Goal: Task Accomplishment & Management: Manage account settings

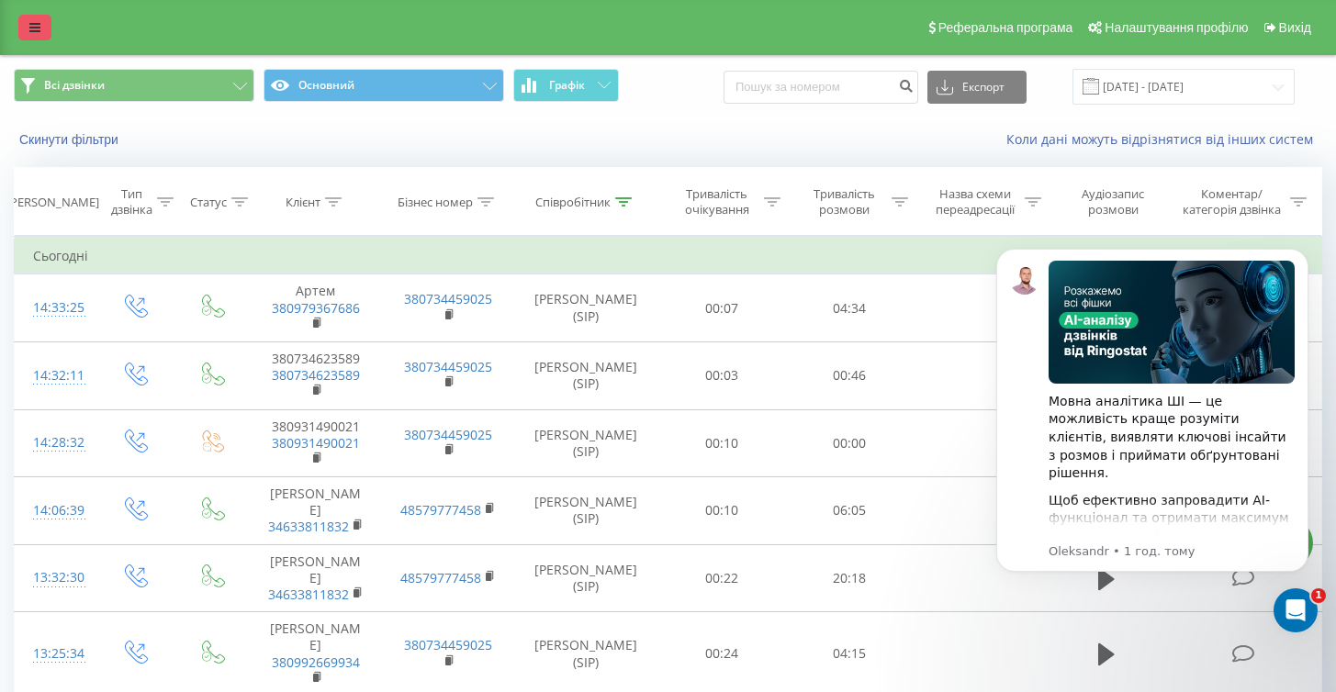
click at [31, 33] on icon at bounding box center [34, 27] width 11 height 13
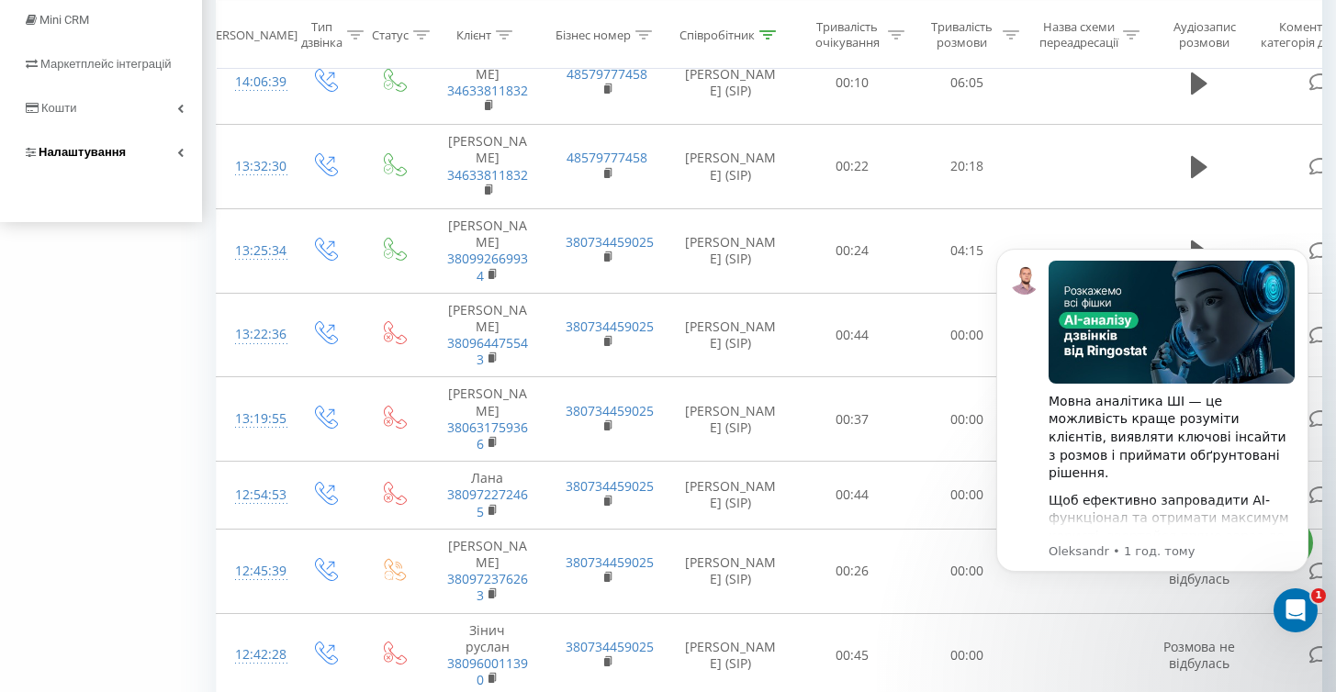
click at [94, 159] on span "Налаштування" at bounding box center [82, 152] width 87 height 14
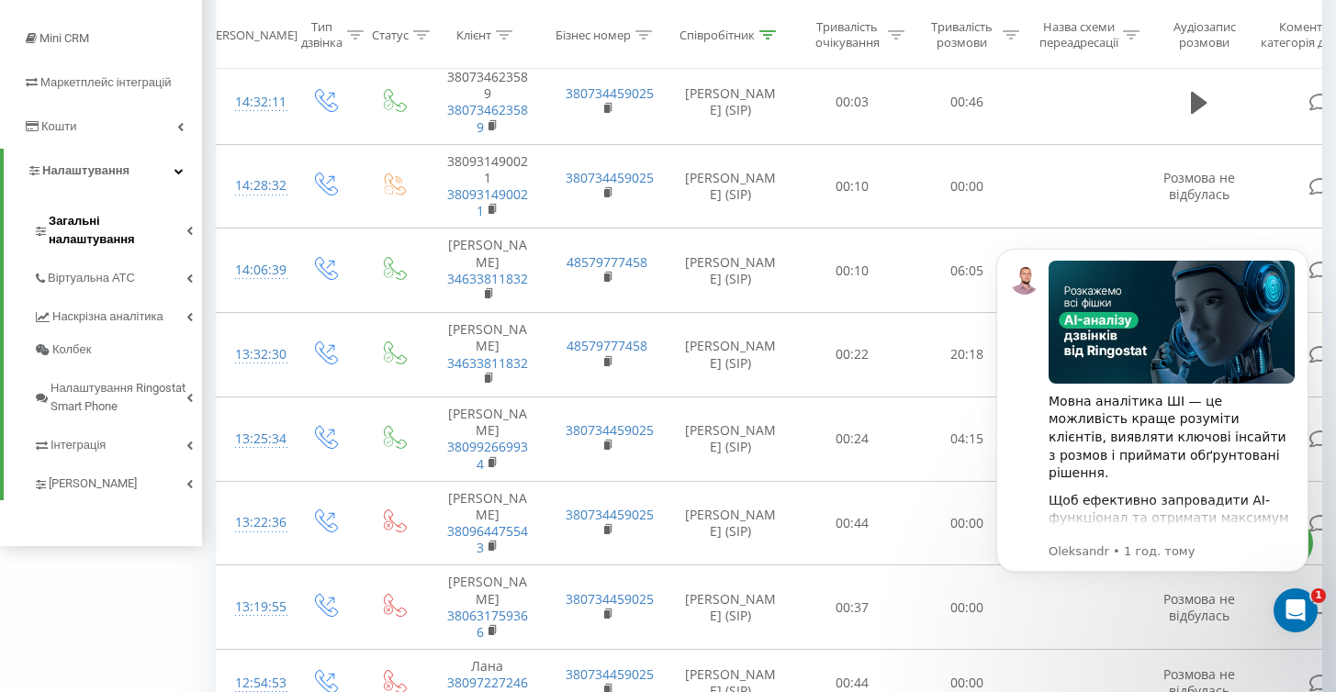
click at [107, 220] on span "Загальні налаштування" at bounding box center [118, 230] width 138 height 37
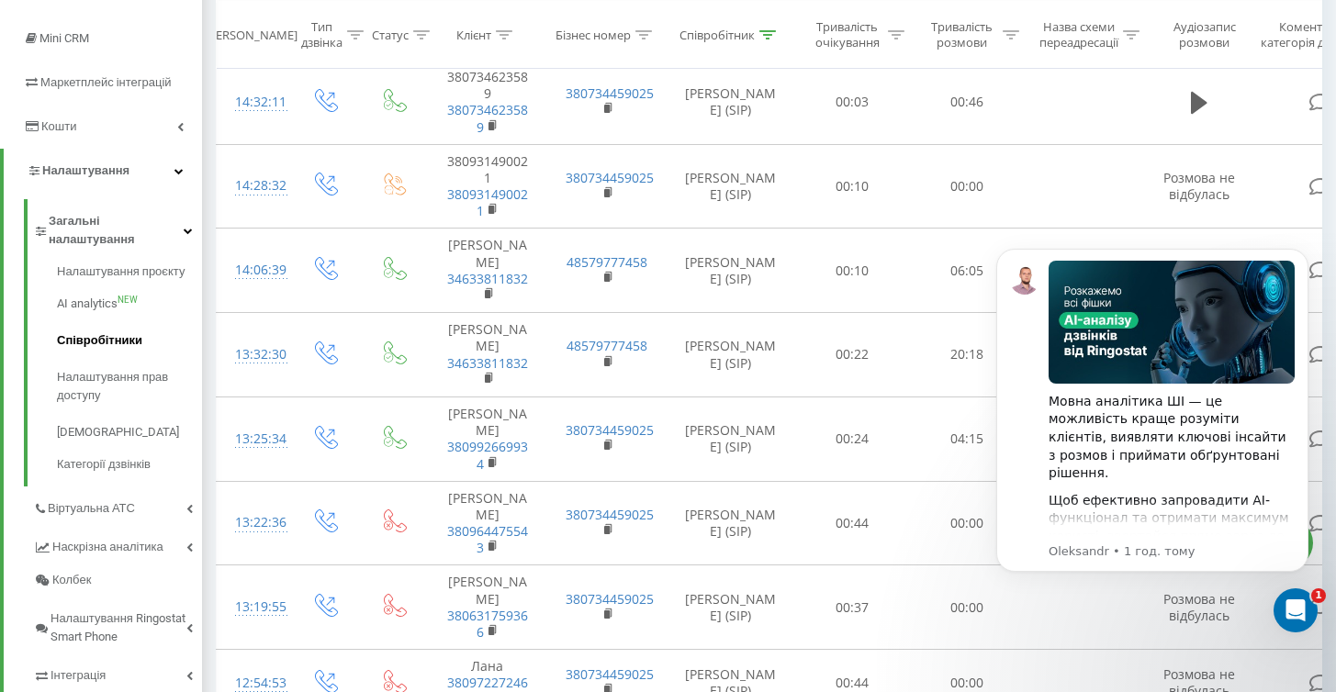
click at [90, 332] on span "Співробітники" at bounding box center [99, 341] width 85 height 18
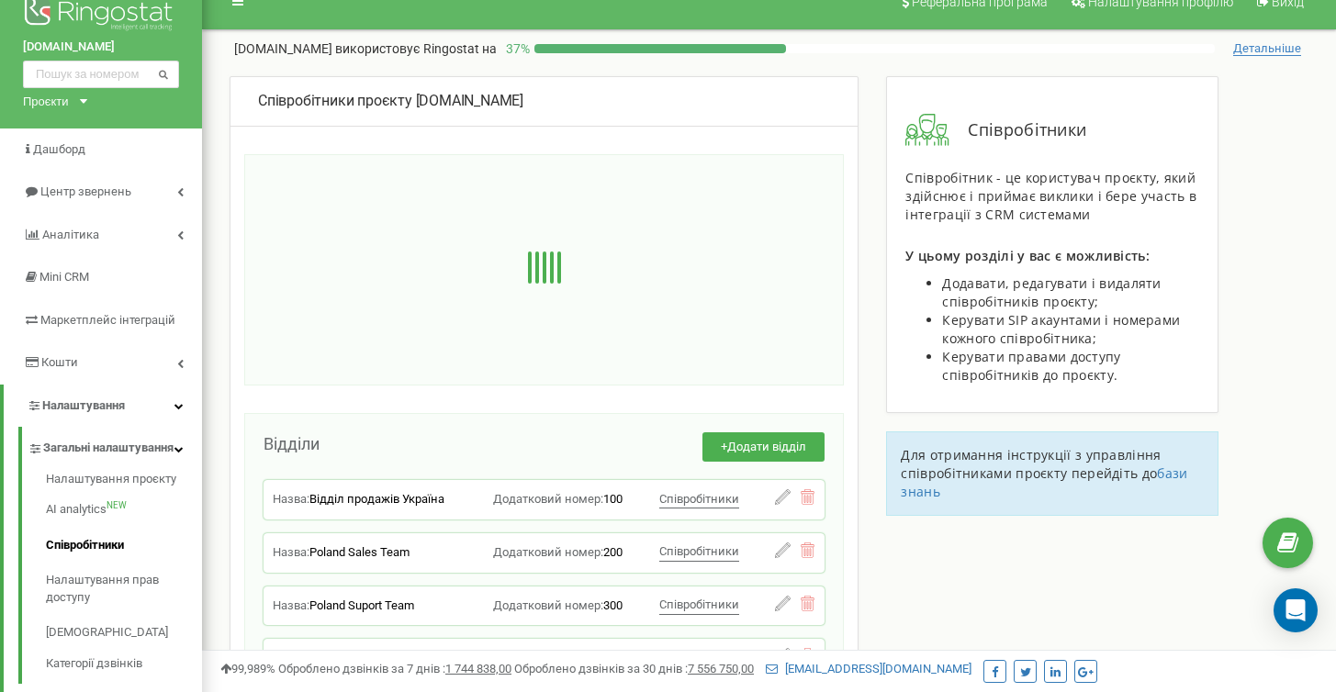
scroll to position [244, 0]
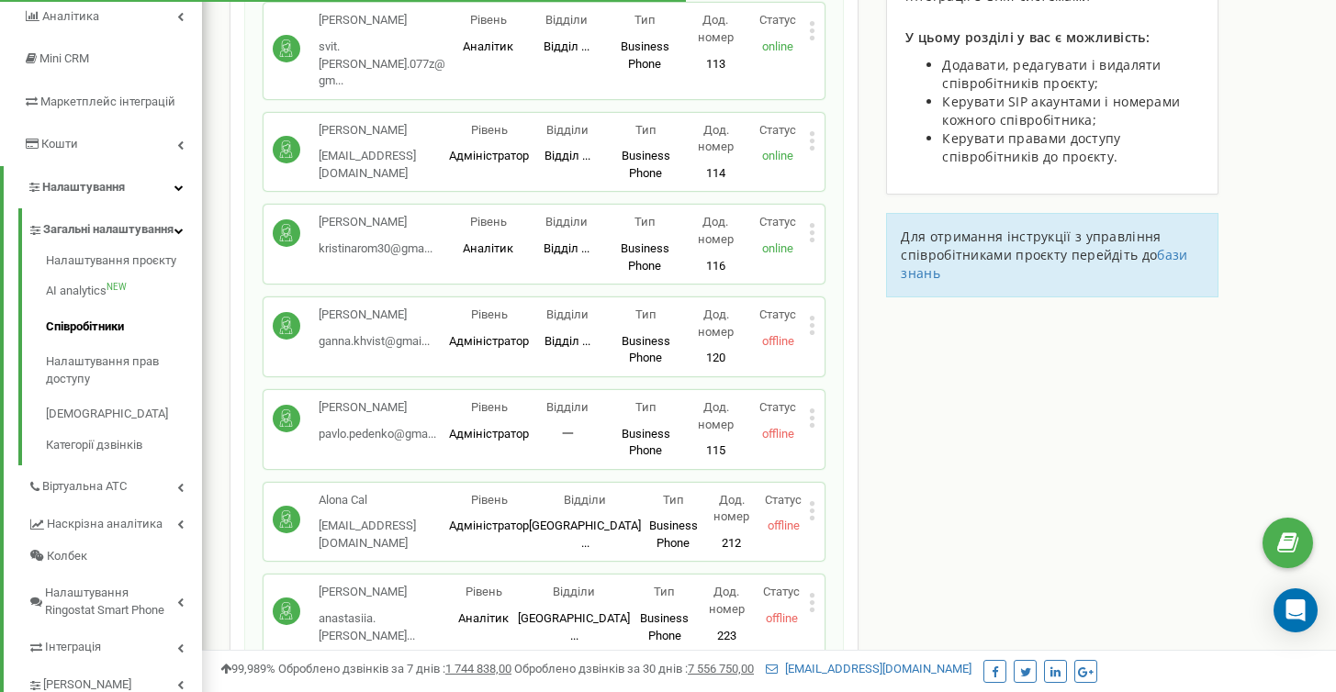
click at [710, 298] on div "Ганна Ковака ganna.khvist@gmai... ganna.khvist@gmail.com Рівень Адміністратор В…" at bounding box center [544, 337] width 561 height 79
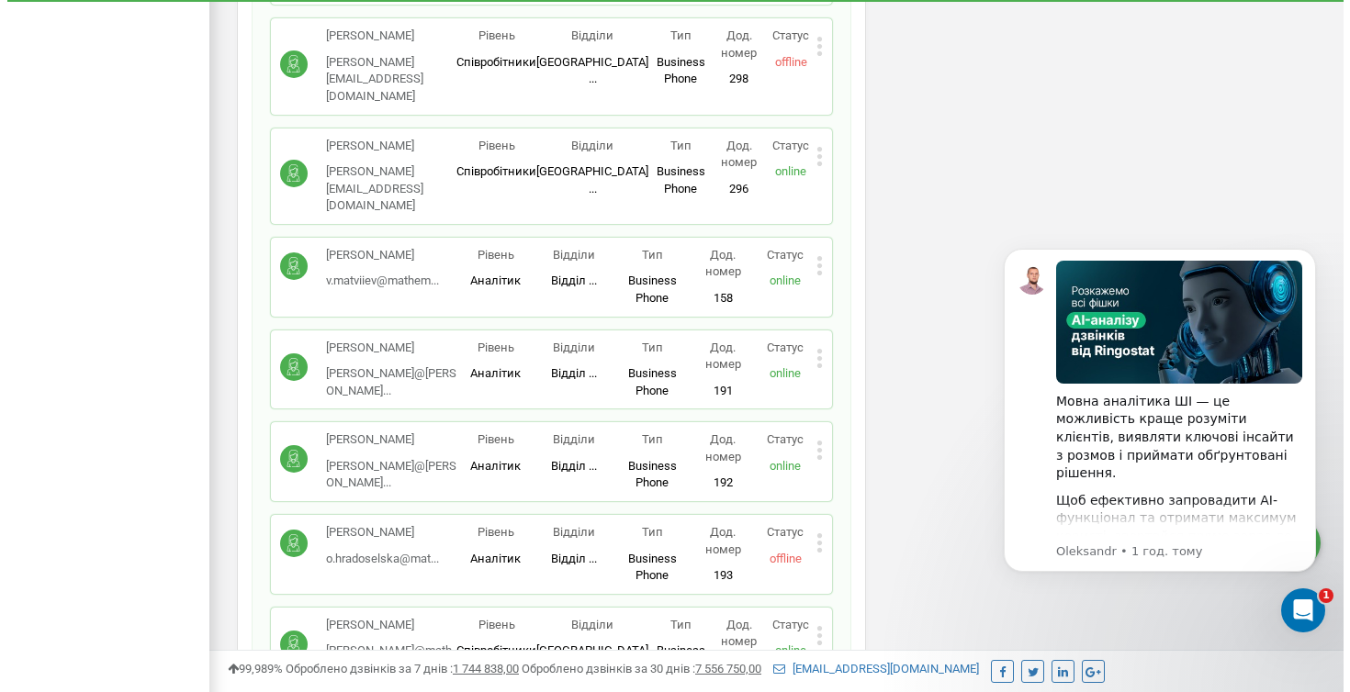
scroll to position [4645, 0]
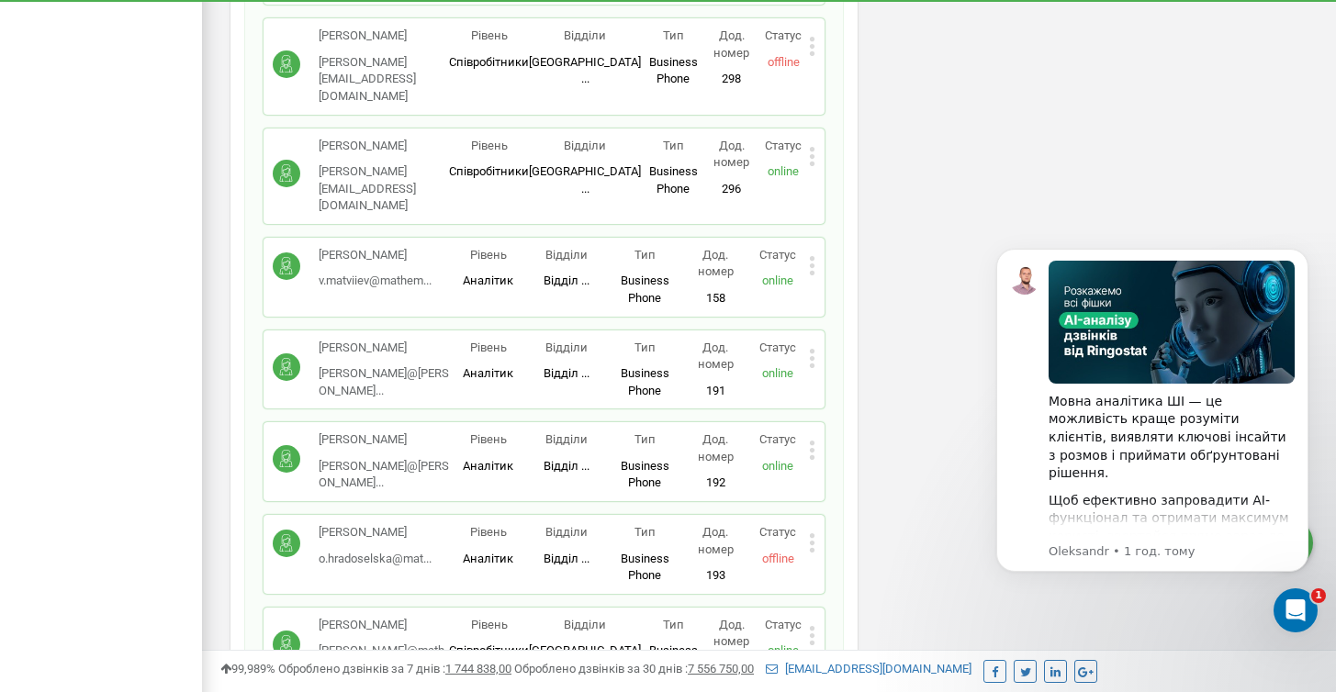
click at [809, 534] on icon at bounding box center [812, 543] width 6 height 19
click at [865, 595] on span "Видалити співробітника" at bounding box center [908, 601] width 146 height 12
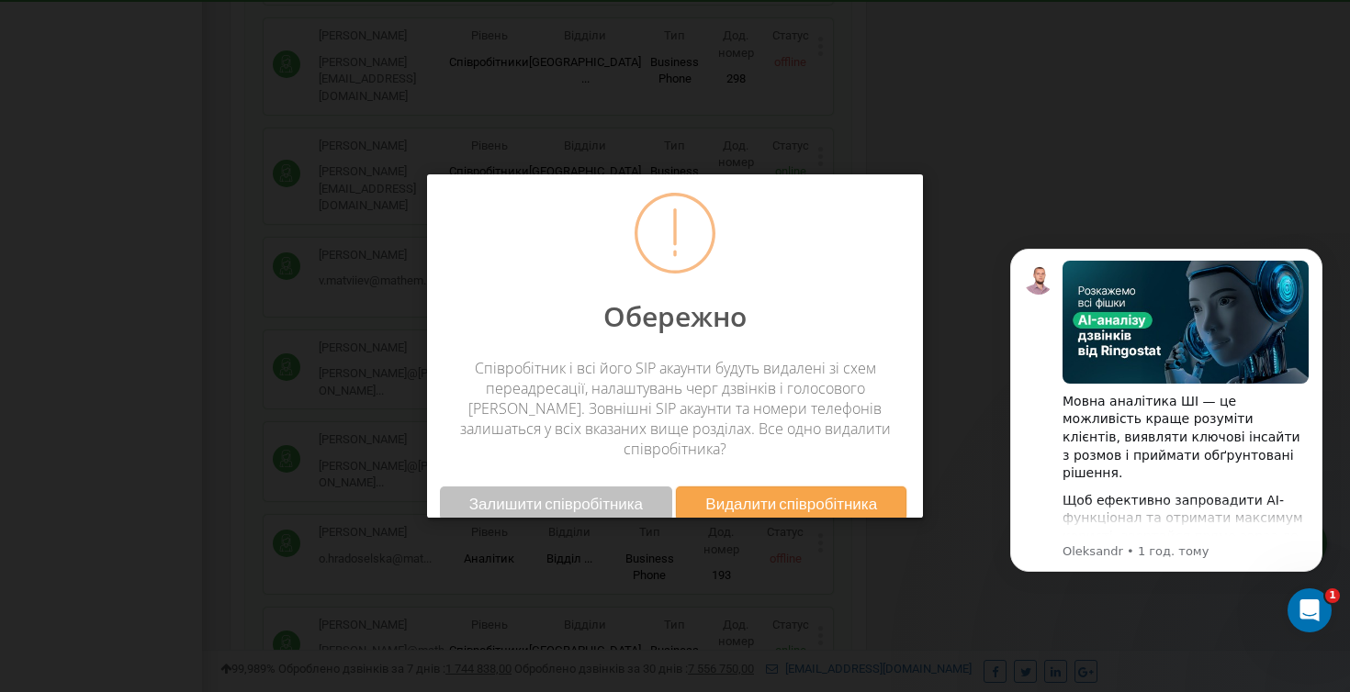
click at [770, 494] on span "Видалити співробітника" at bounding box center [791, 503] width 172 height 19
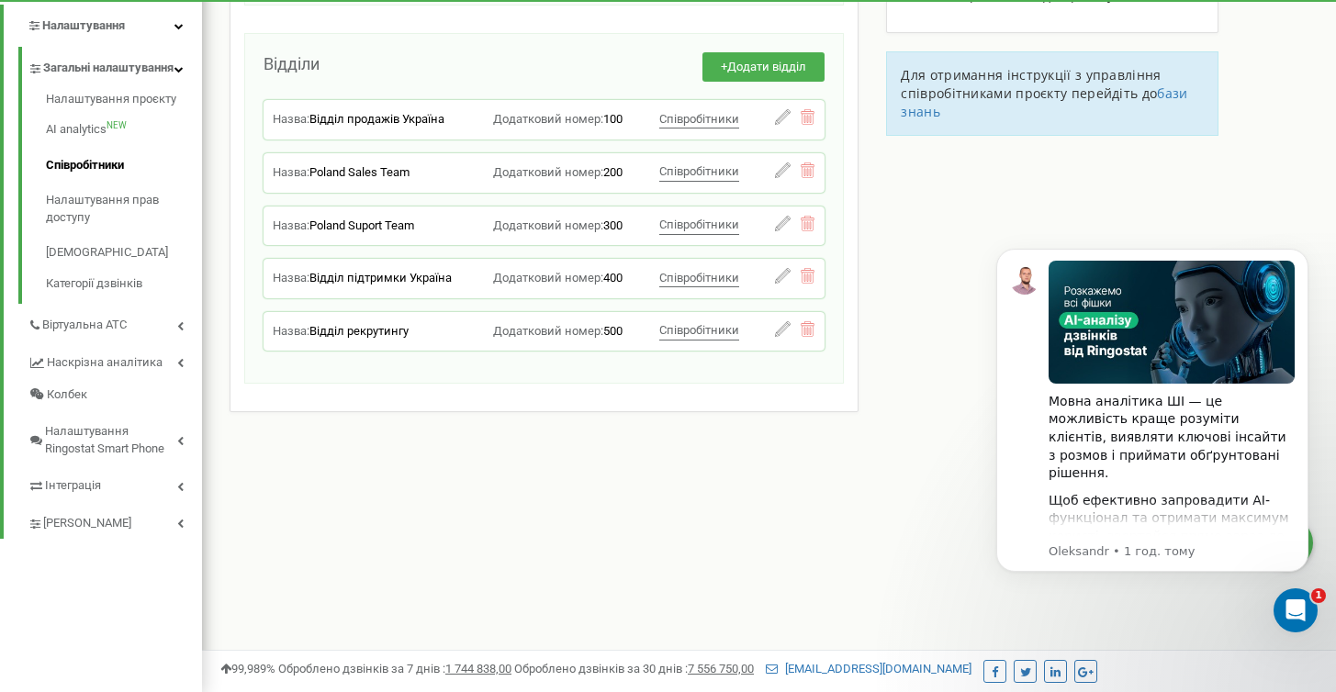
scroll to position [406, 0]
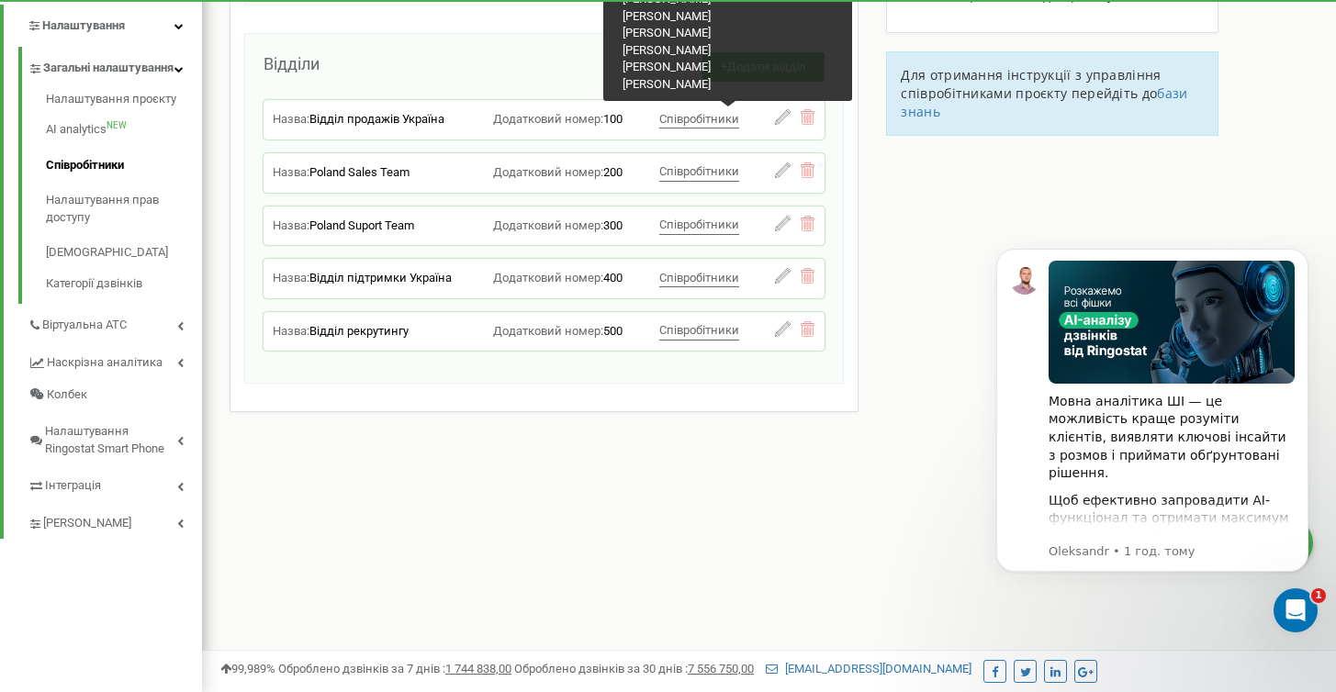
click at [707, 125] on span "Співробітники" at bounding box center [699, 119] width 80 height 14
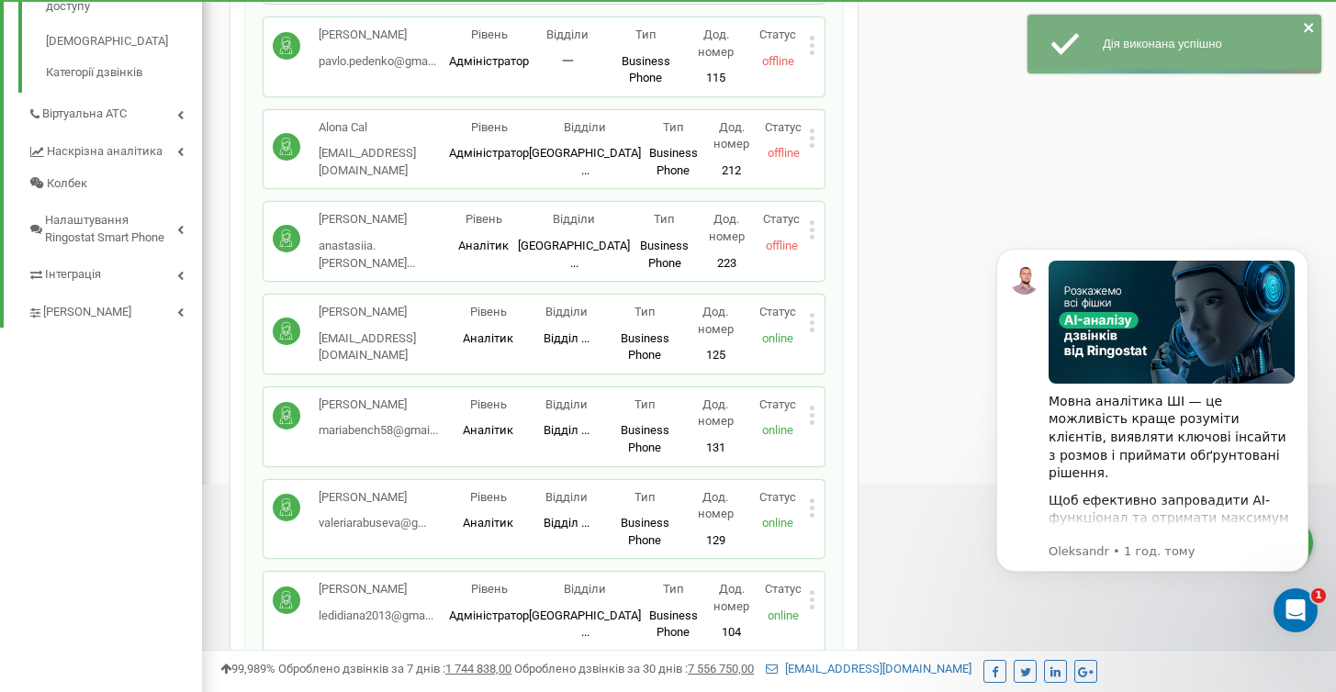
scroll to position [626, 0]
